Goal: Task Accomplishment & Management: Manage account settings

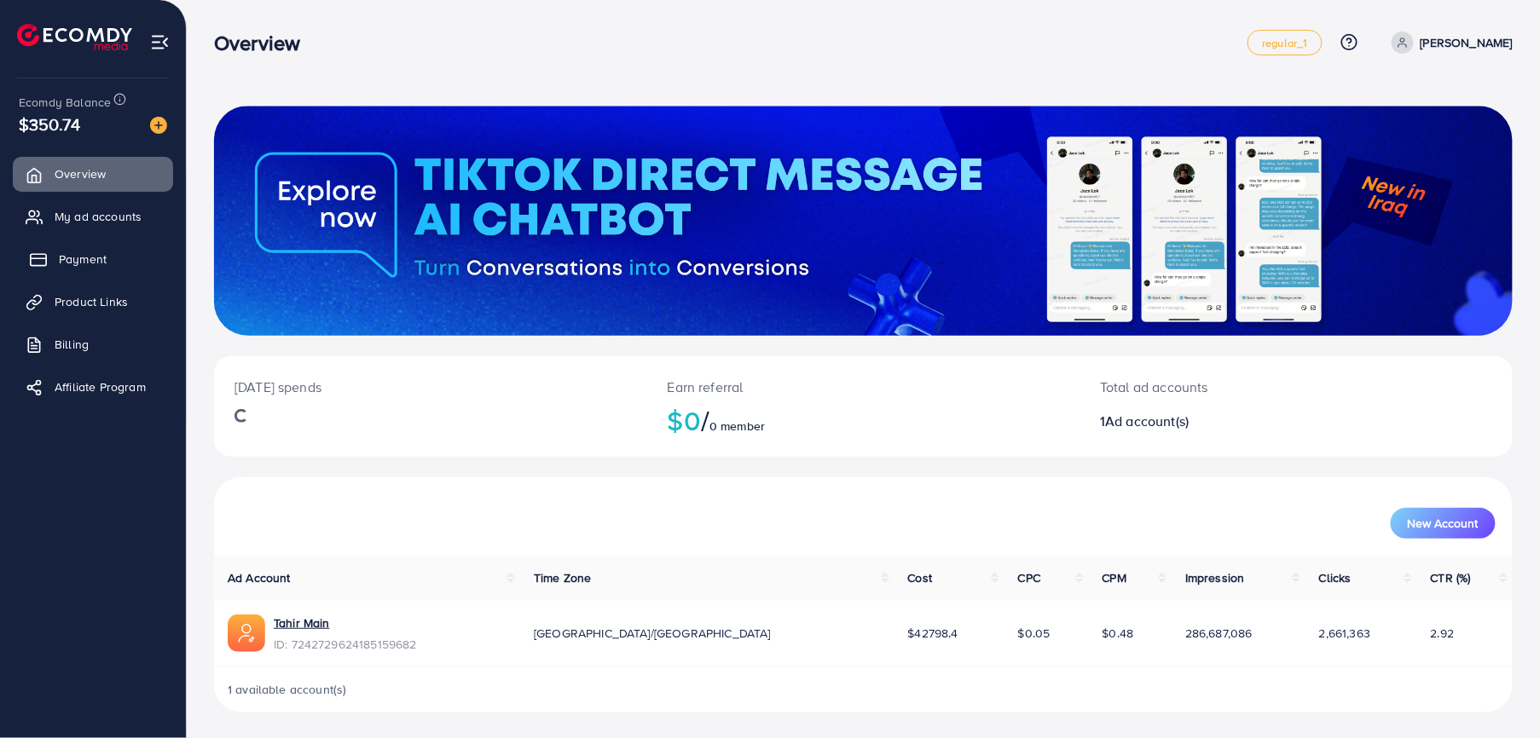
click at [126, 246] on link "Payment" at bounding box center [93, 259] width 160 height 34
